Goal: Task Accomplishment & Management: Manage account settings

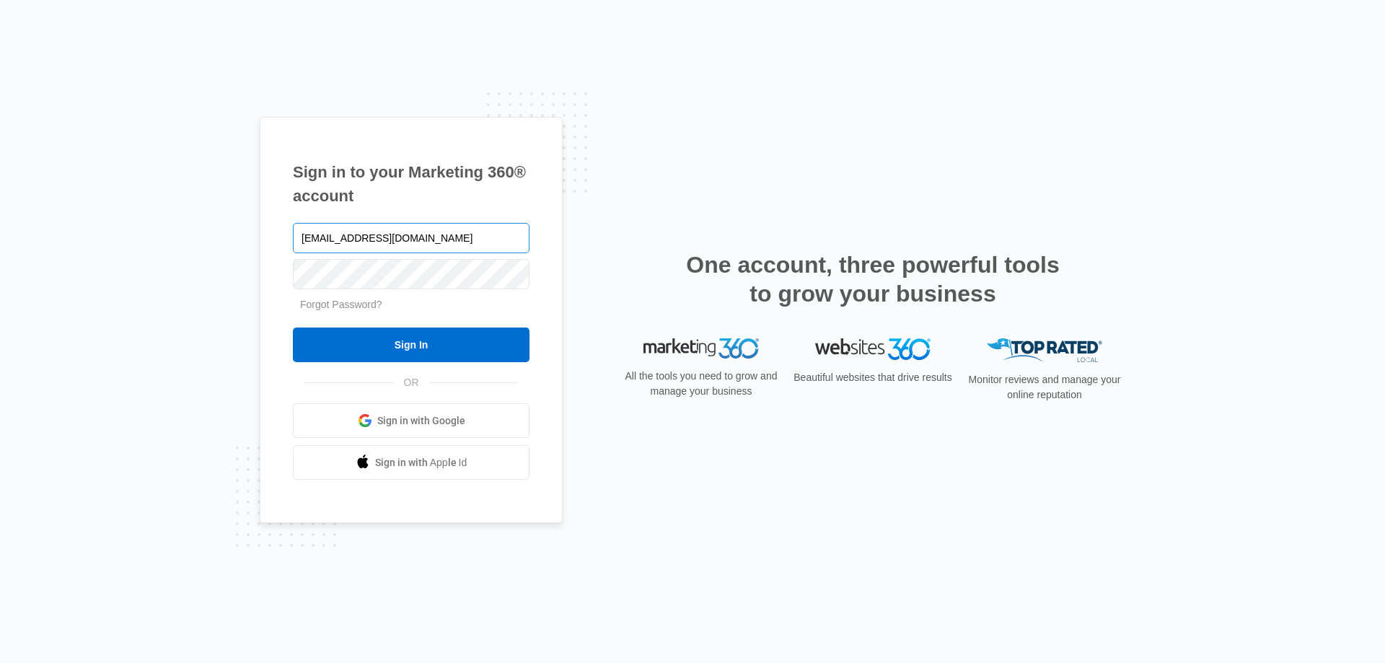
type input "[EMAIL_ADDRESS][DOMAIN_NAME]"
click at [293, 328] on input "Sign In" at bounding box center [411, 345] width 237 height 35
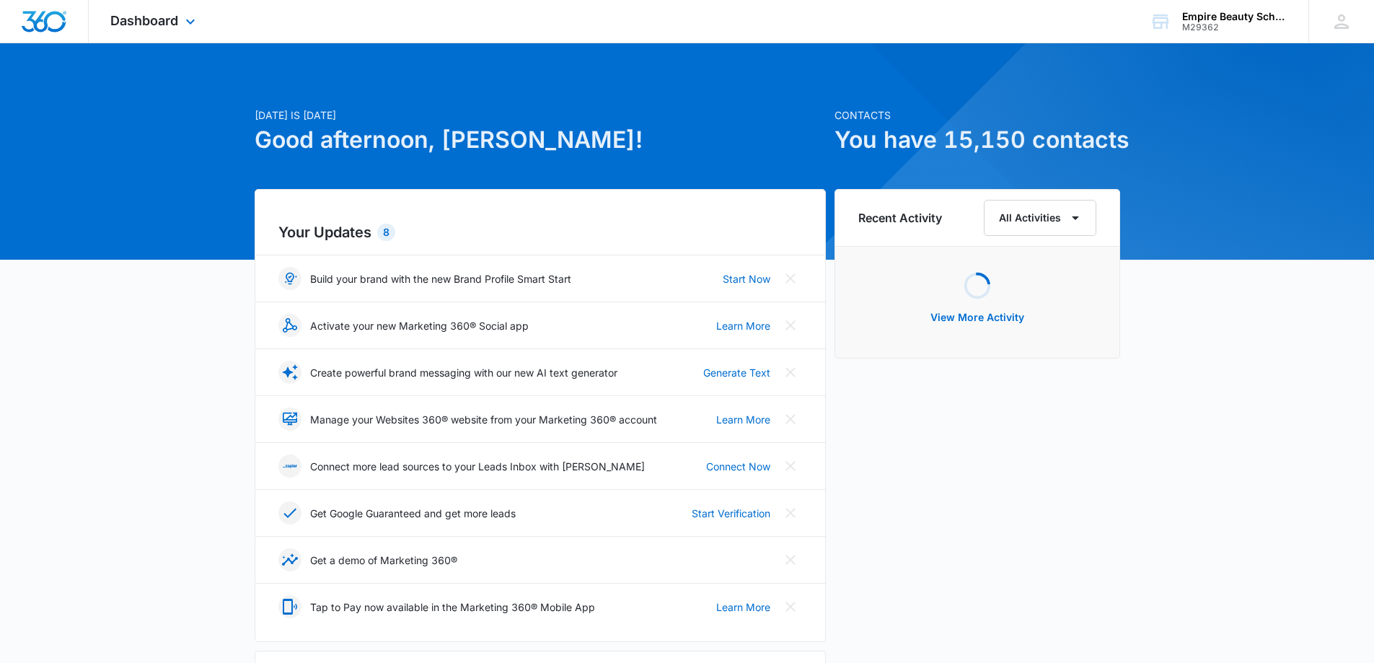
click at [181, 21] on div "Dashboard Apps Forms CRM Email Shop Payments POS Files Brand Settings" at bounding box center [155, 21] width 132 height 43
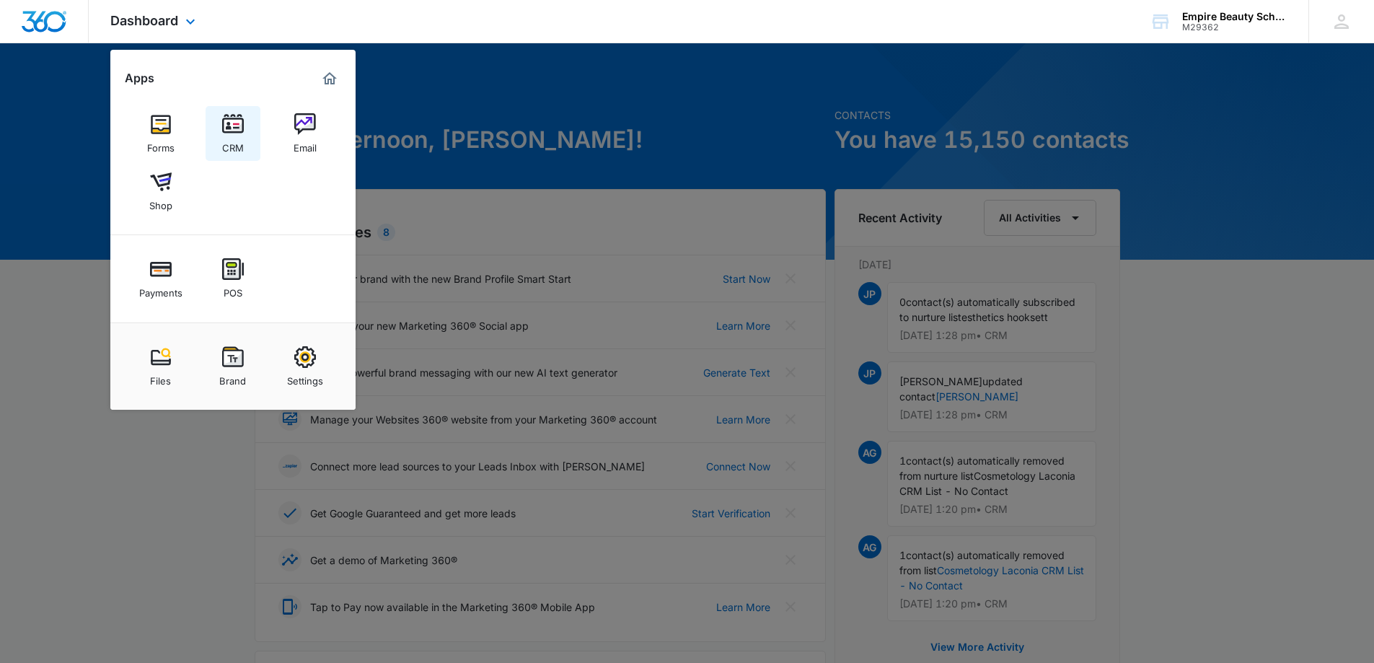
click at [244, 120] on link "CRM" at bounding box center [233, 133] width 55 height 55
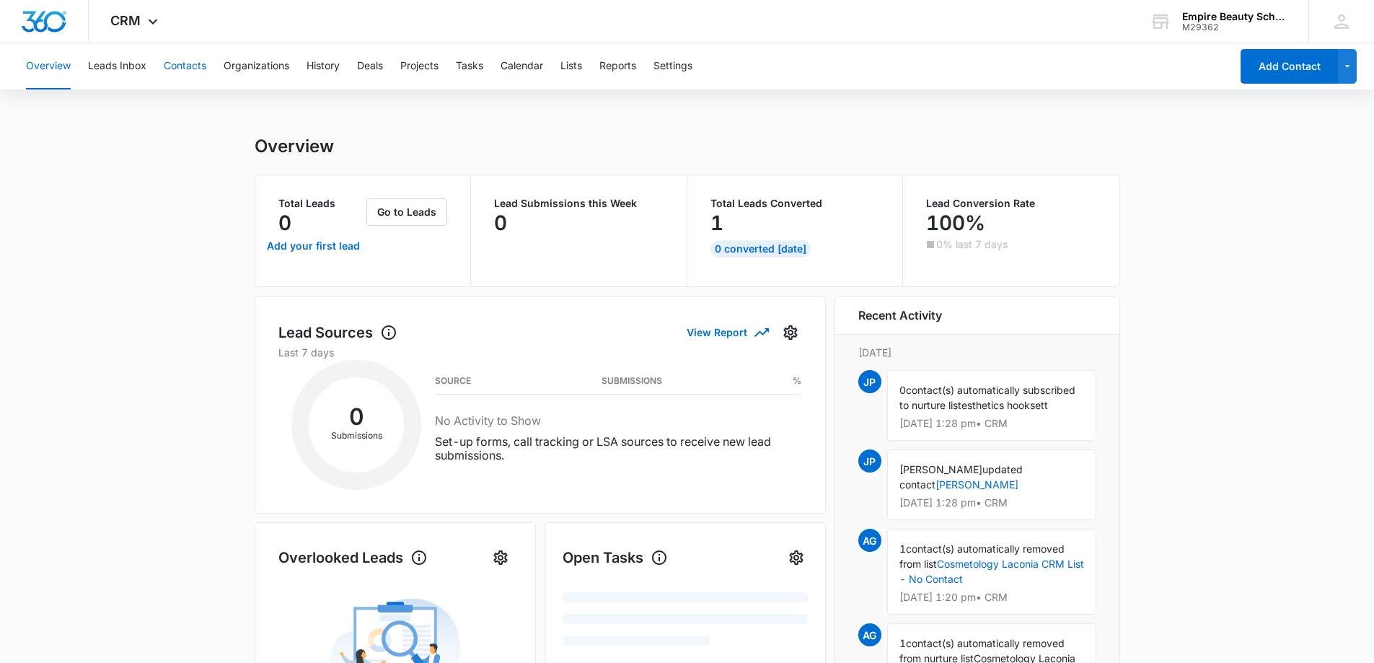
click at [184, 67] on button "Contacts" at bounding box center [185, 66] width 43 height 46
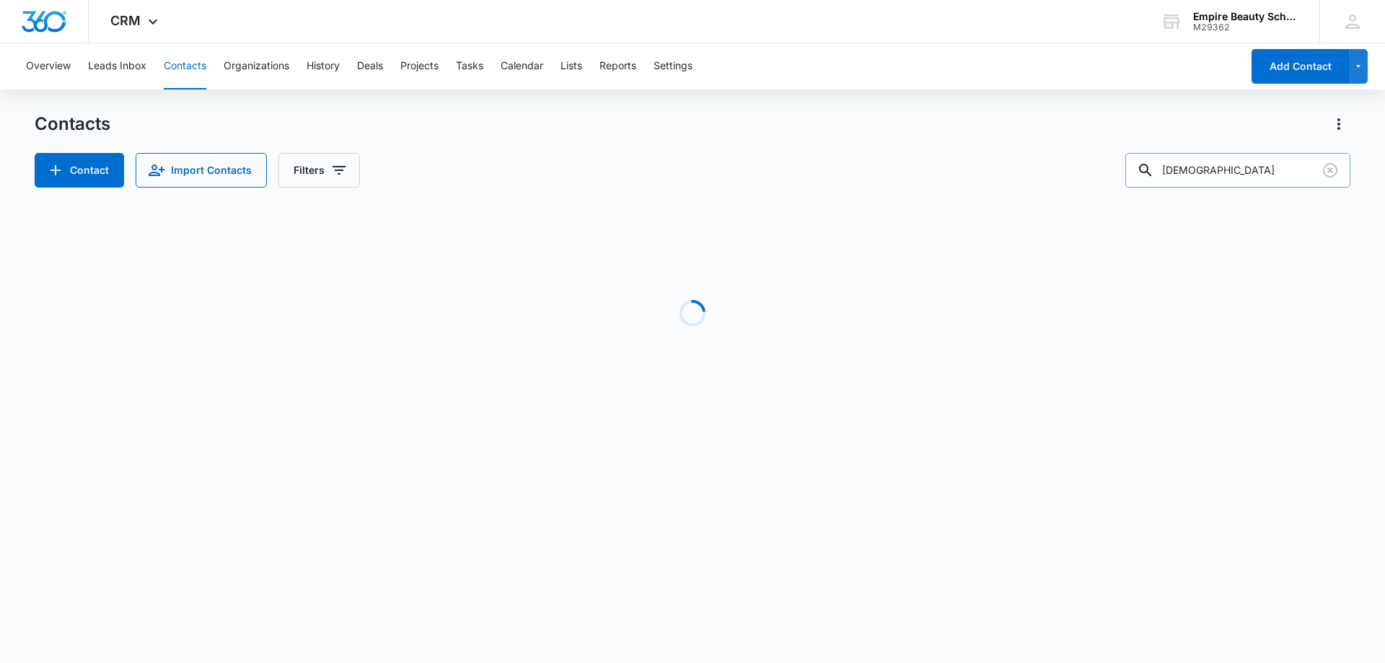
click at [1209, 170] on input "cristyn" at bounding box center [1238, 170] width 225 height 35
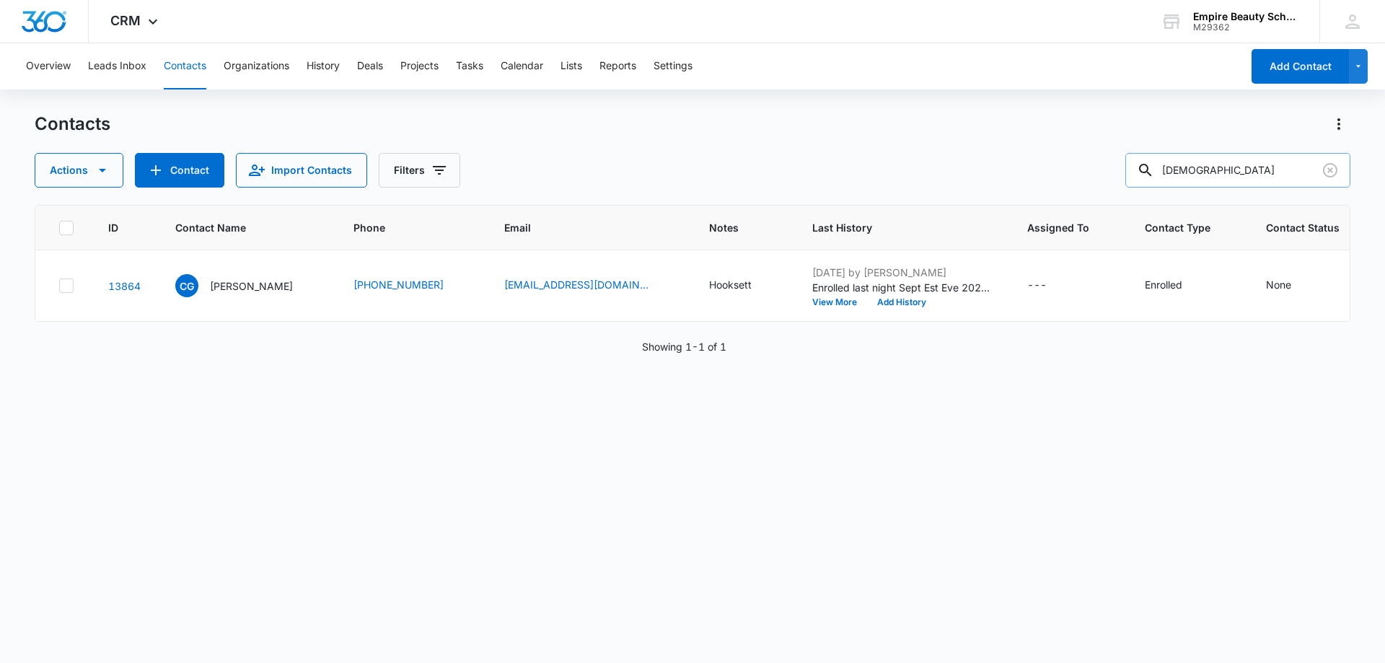
click at [1209, 170] on input "cristyn" at bounding box center [1238, 170] width 225 height 35
type input "adara"
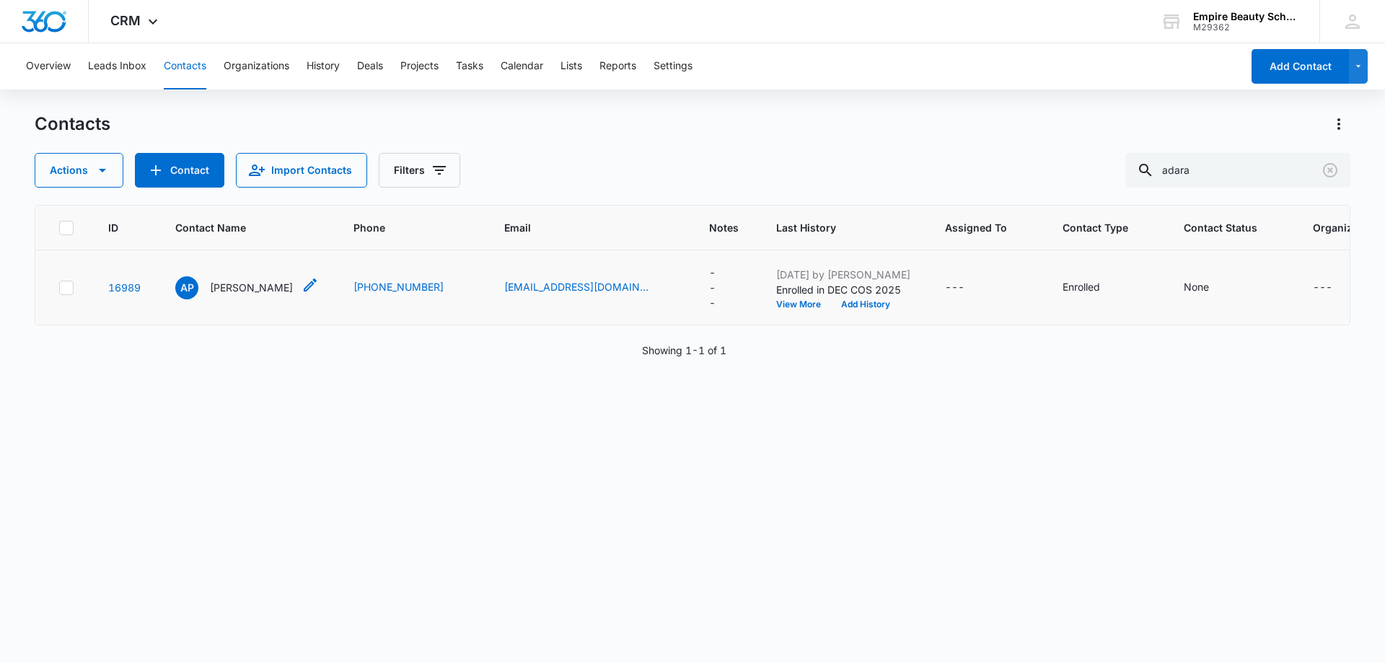
click at [240, 288] on p "Adara Pribyl" at bounding box center [251, 287] width 83 height 15
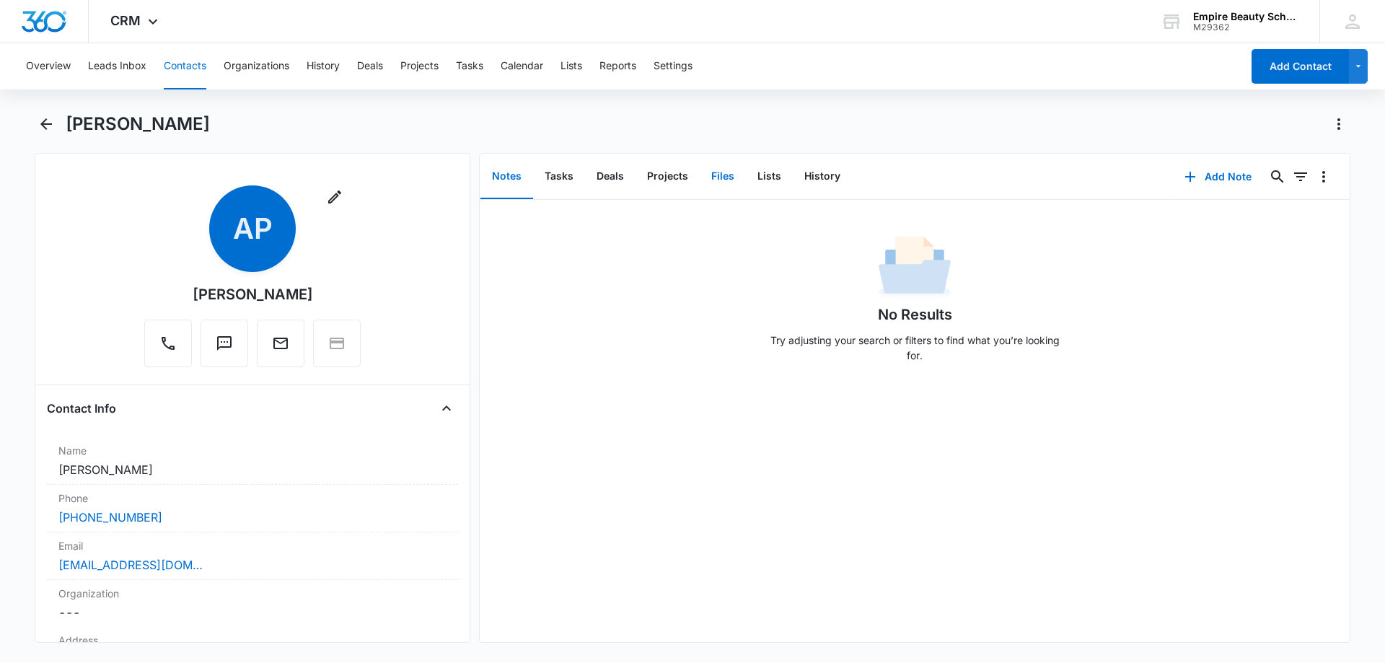
click at [726, 164] on button "Files" at bounding box center [723, 176] width 46 height 45
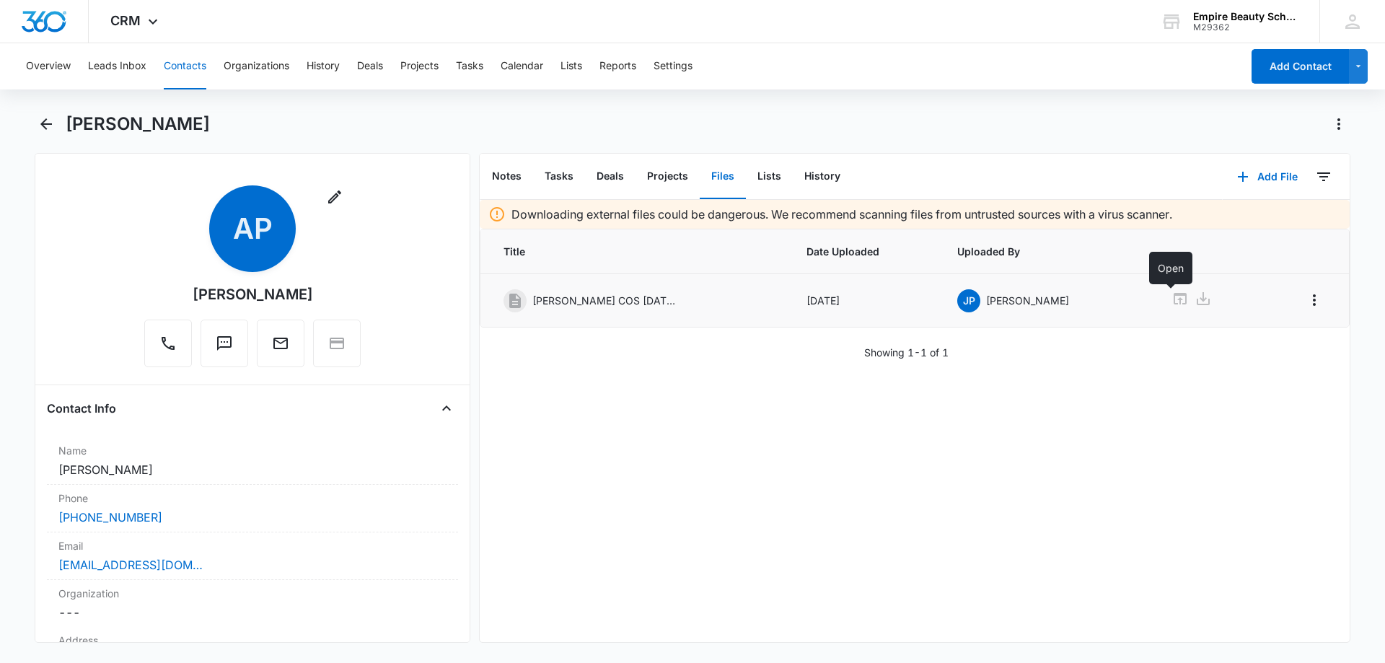
click at [1174, 300] on icon at bounding box center [1180, 299] width 13 height 12
